Goal: Navigation & Orientation: Understand site structure

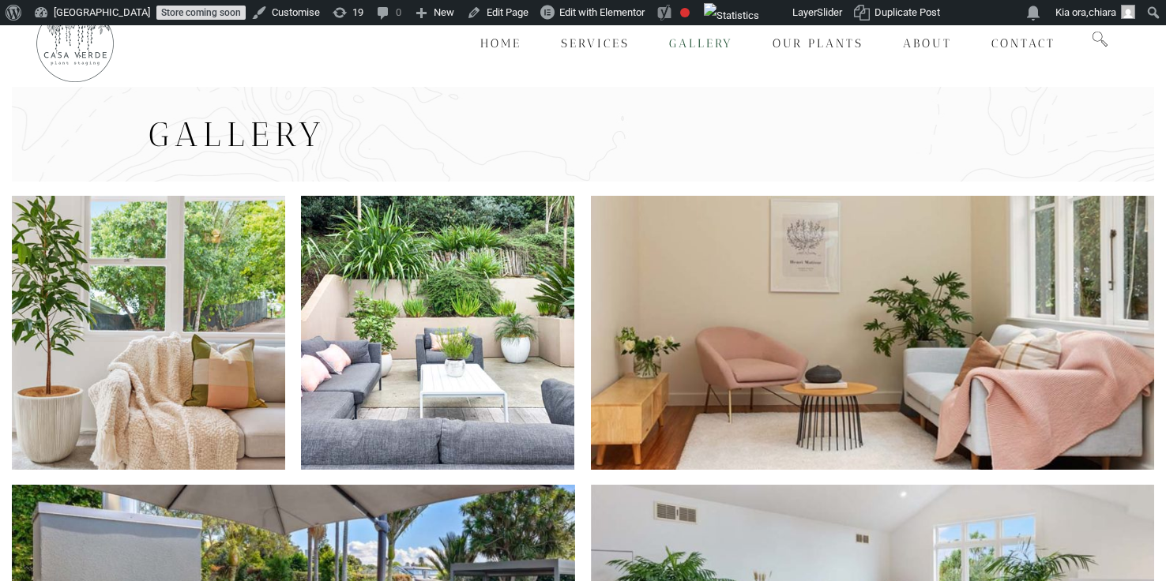
click at [163, 13] on link "Store coming soon" at bounding box center [200, 13] width 89 height 14
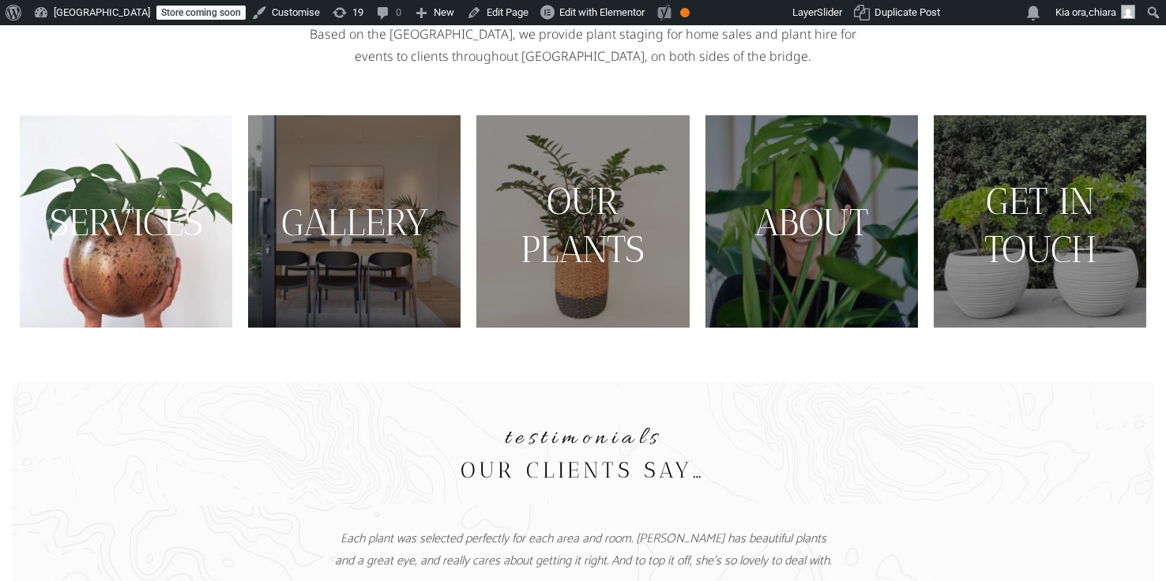
scroll to position [335, 0]
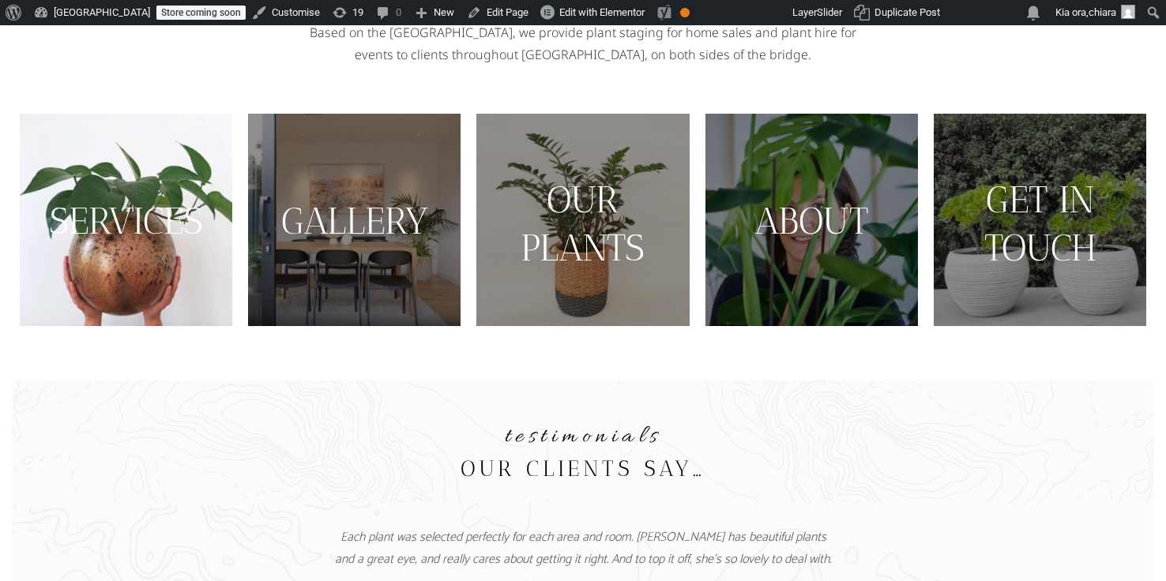
click at [126, 297] on img at bounding box center [126, 220] width 212 height 212
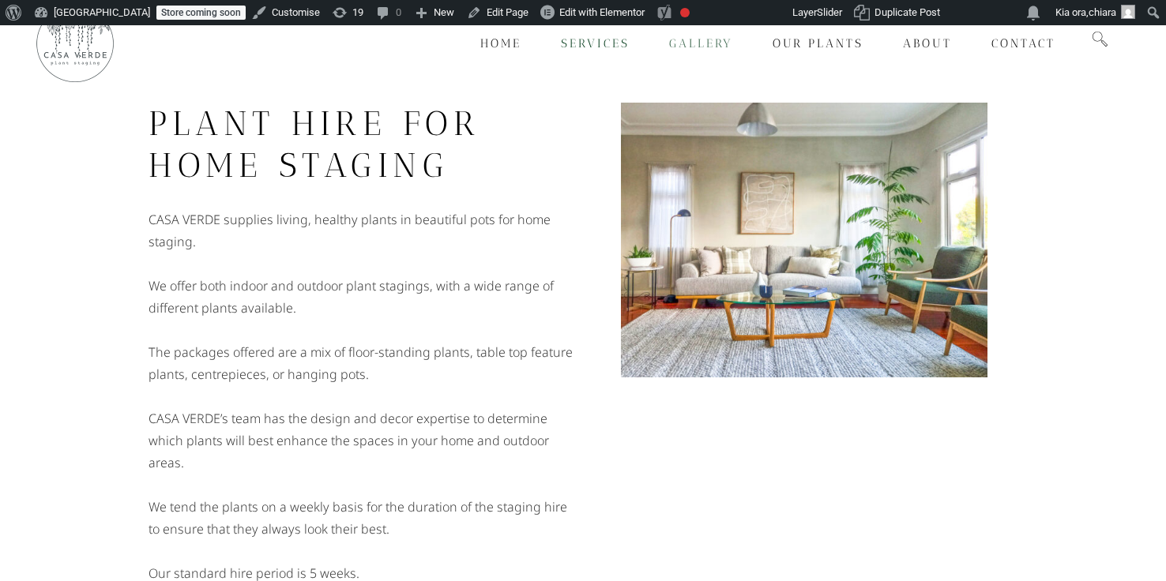
click at [713, 43] on span "Gallery" at bounding box center [701, 43] width 64 height 14
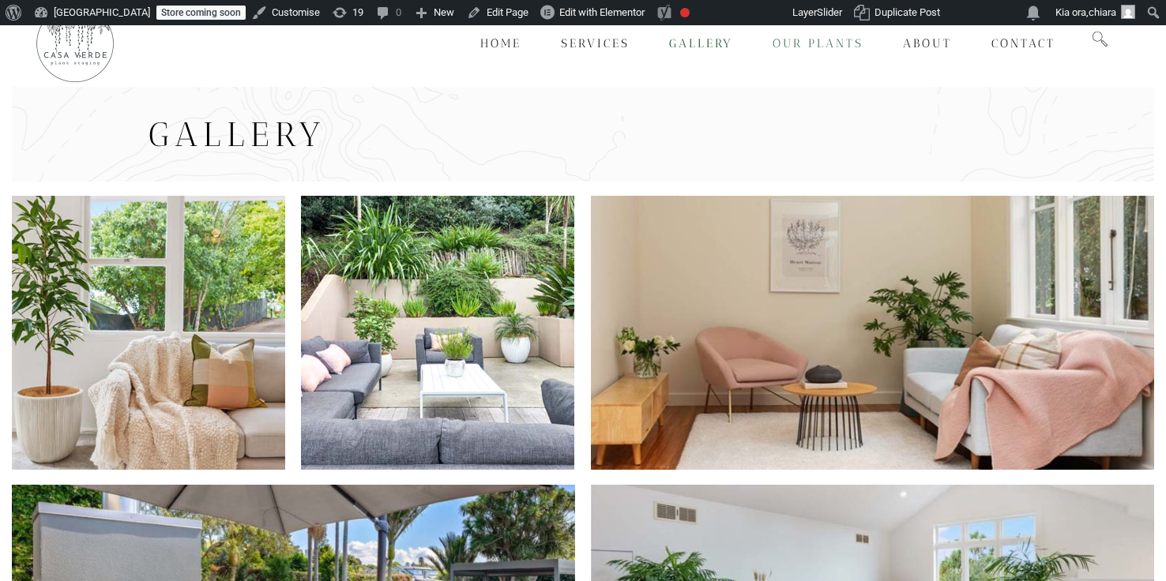
click at [809, 41] on span "Our Plants" at bounding box center [817, 43] width 91 height 14
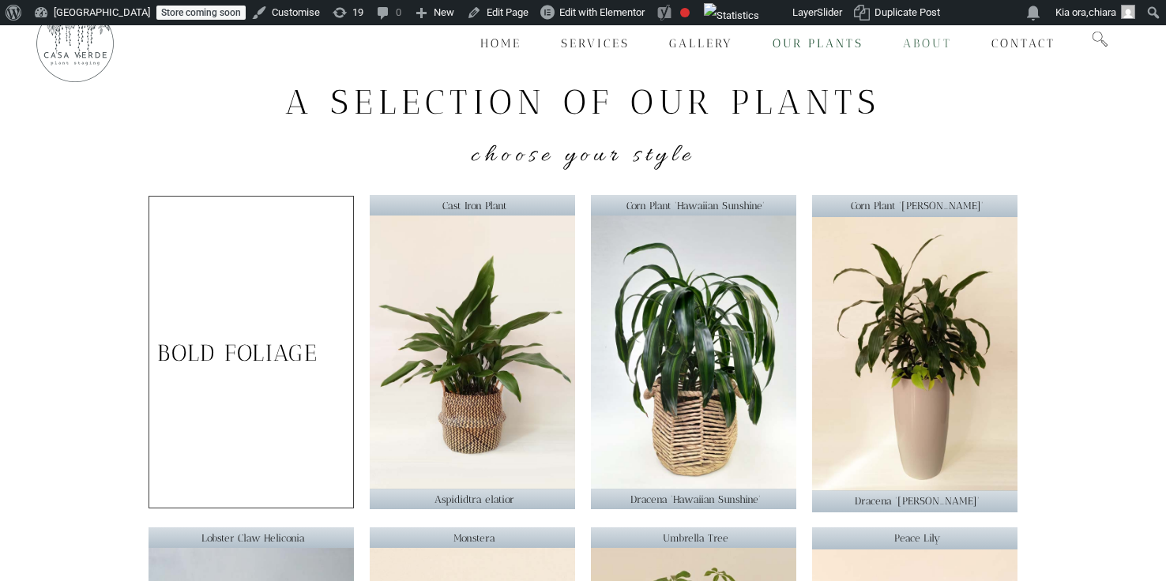
click at [909, 40] on span "About" at bounding box center [927, 43] width 49 height 14
